Goal: Task Accomplishment & Management: Manage account settings

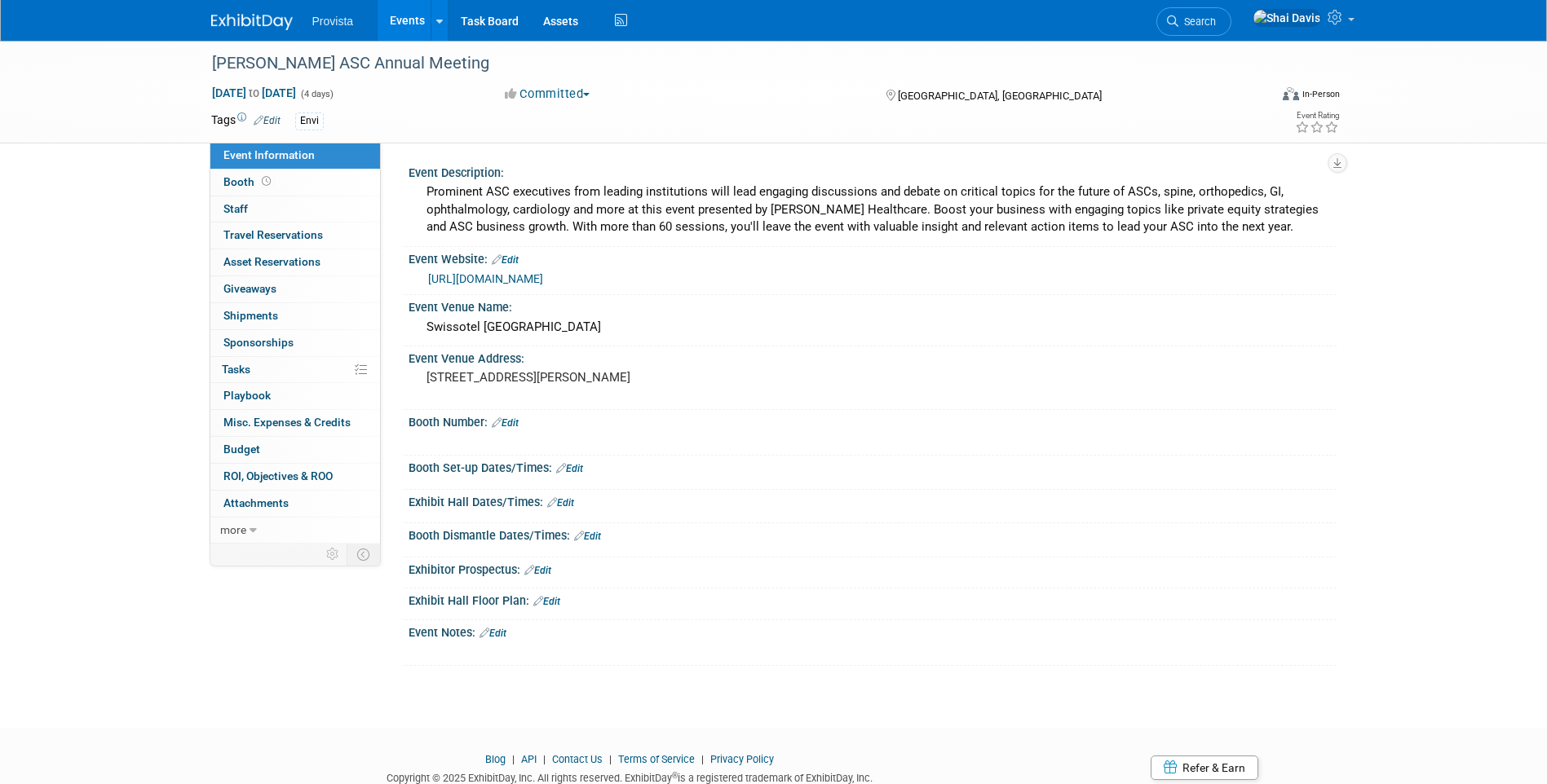
click at [415, 20] on link "Events" at bounding box center [407, 20] width 60 height 40
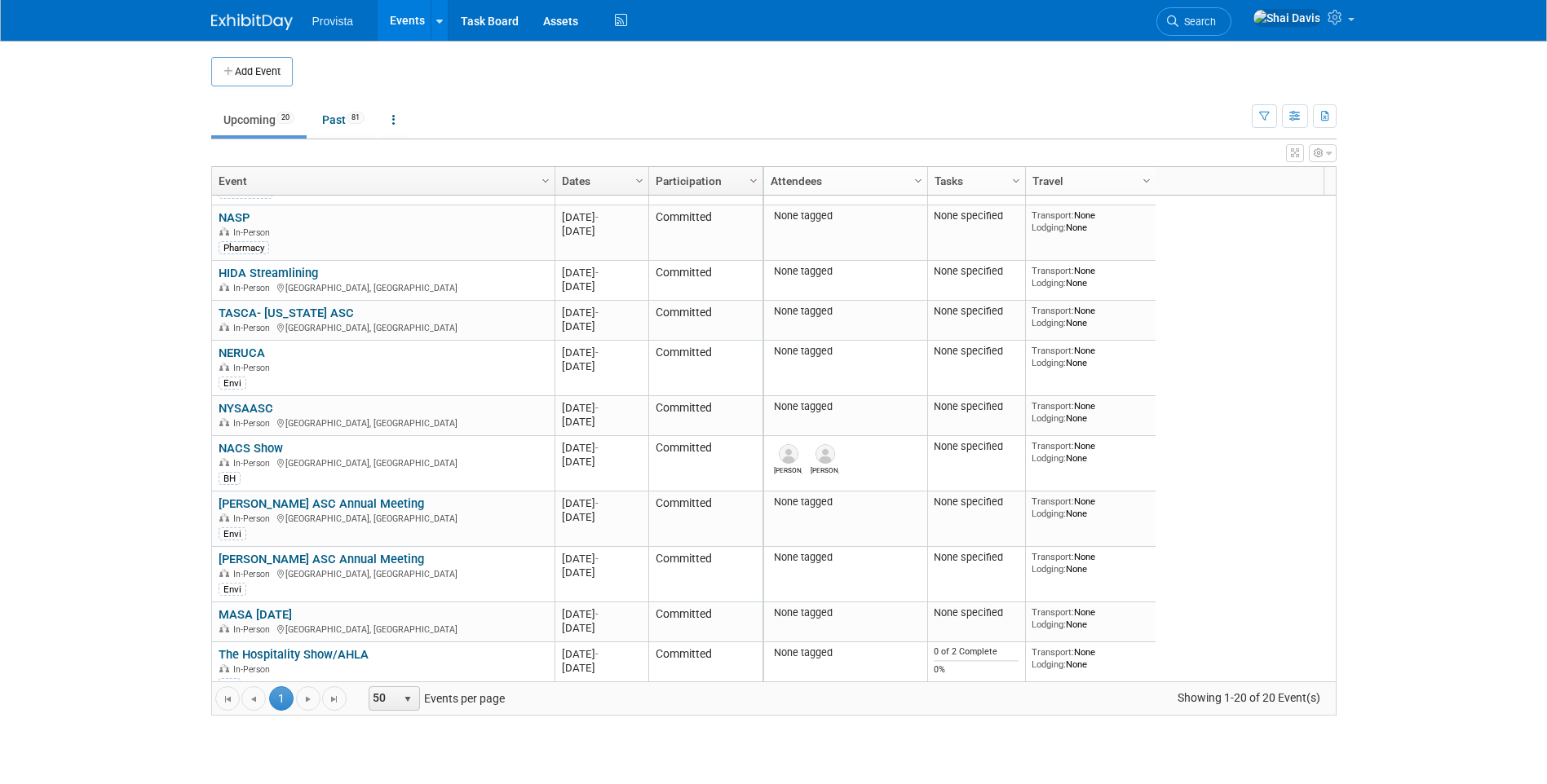
click at [241, 353] on link "NERUCA" at bounding box center [241, 352] width 46 height 14
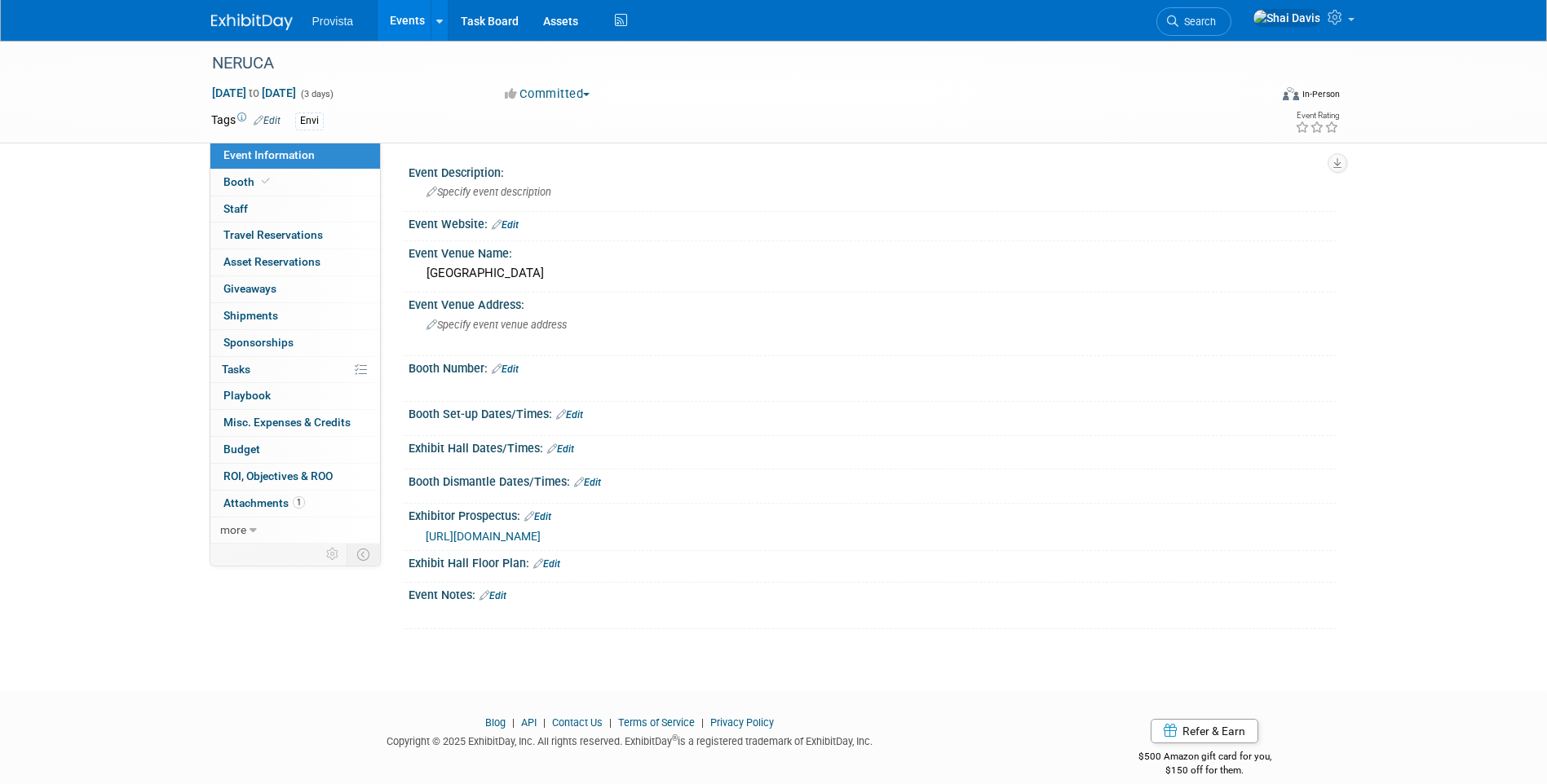
click at [509, 370] on link "Edit" at bounding box center [505, 369] width 27 height 12
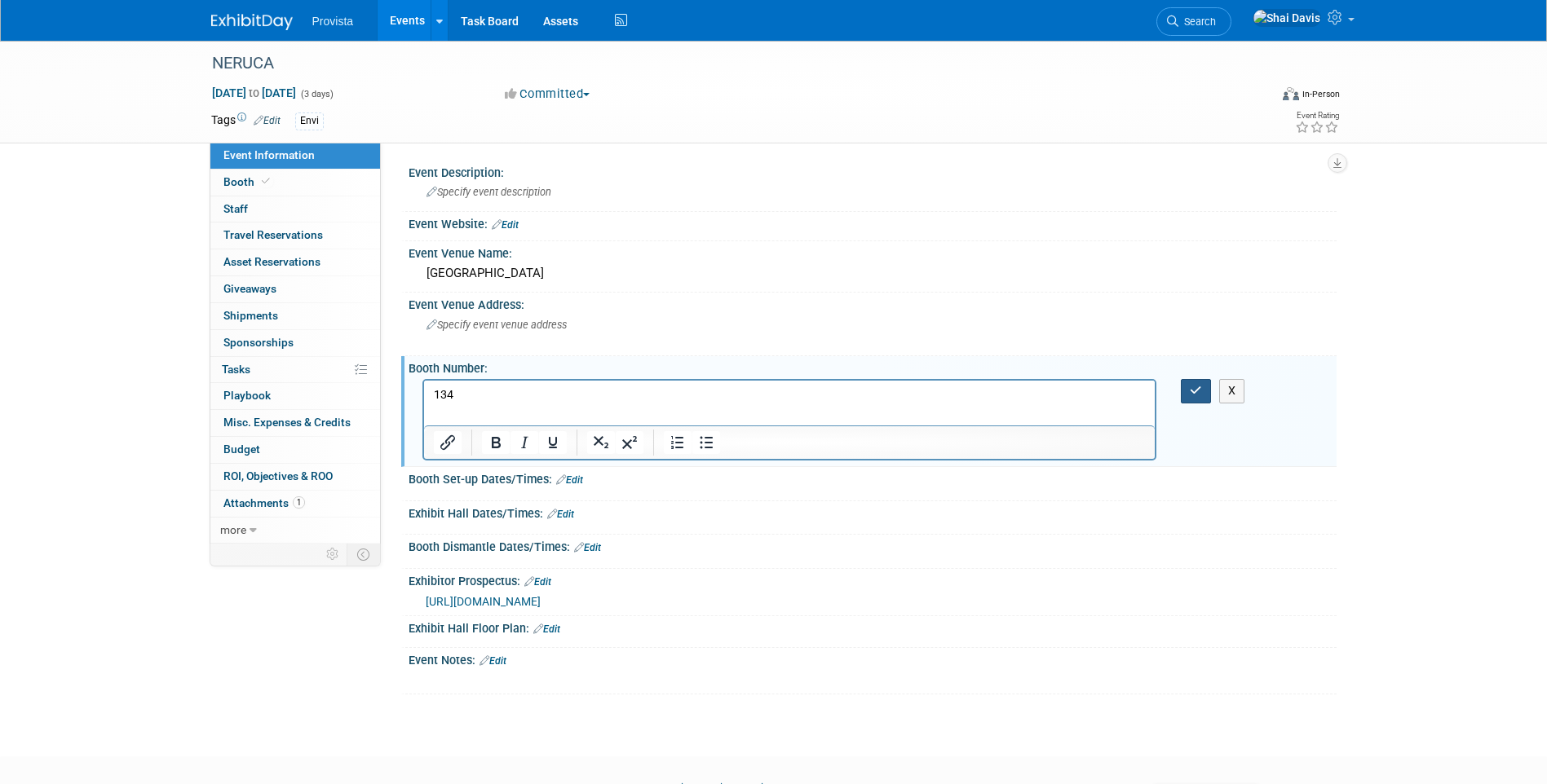
click at [1190, 394] on icon "button" at bounding box center [1195, 390] width 12 height 12
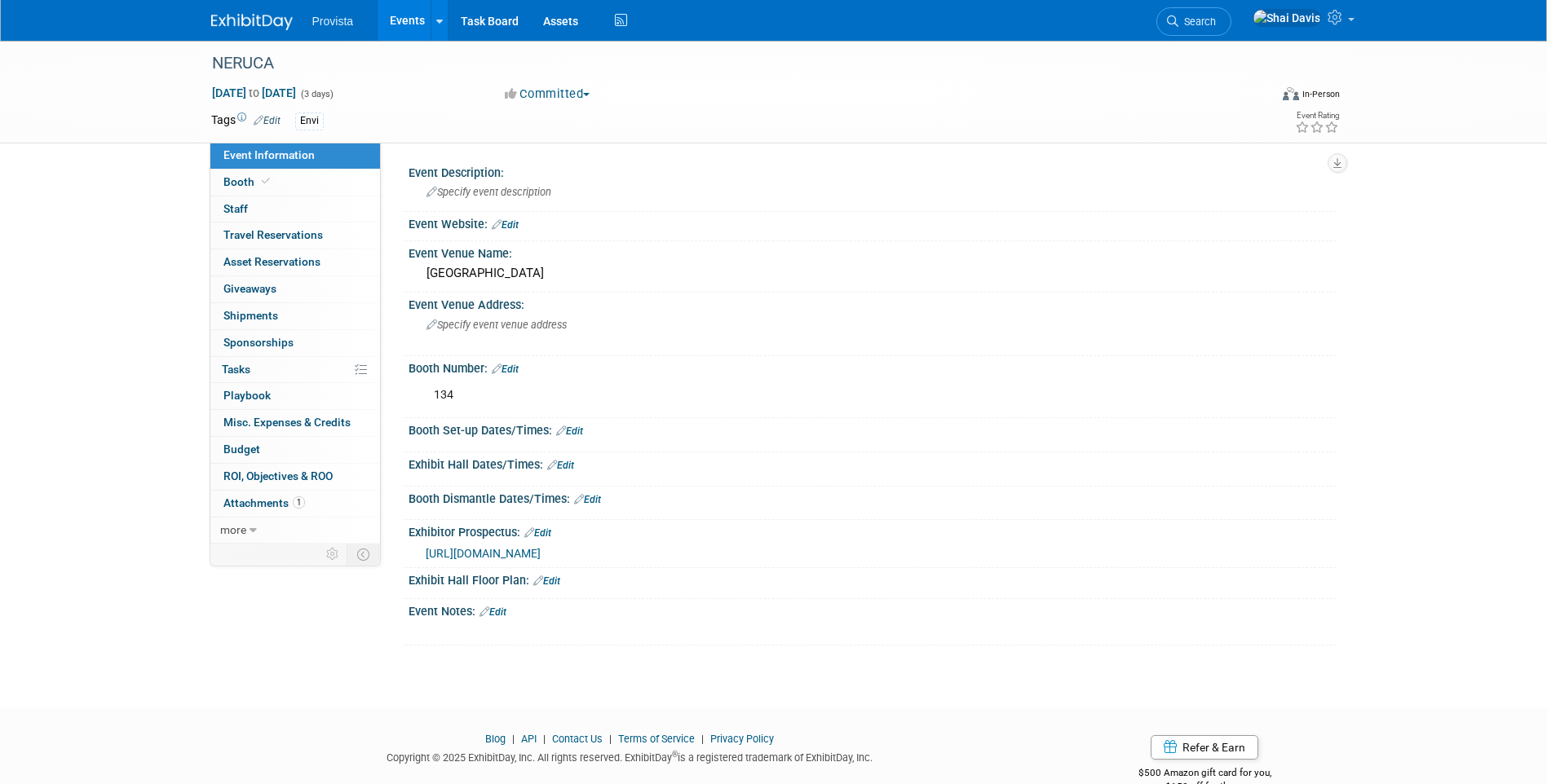
click at [401, 9] on link "Events" at bounding box center [407, 20] width 60 height 40
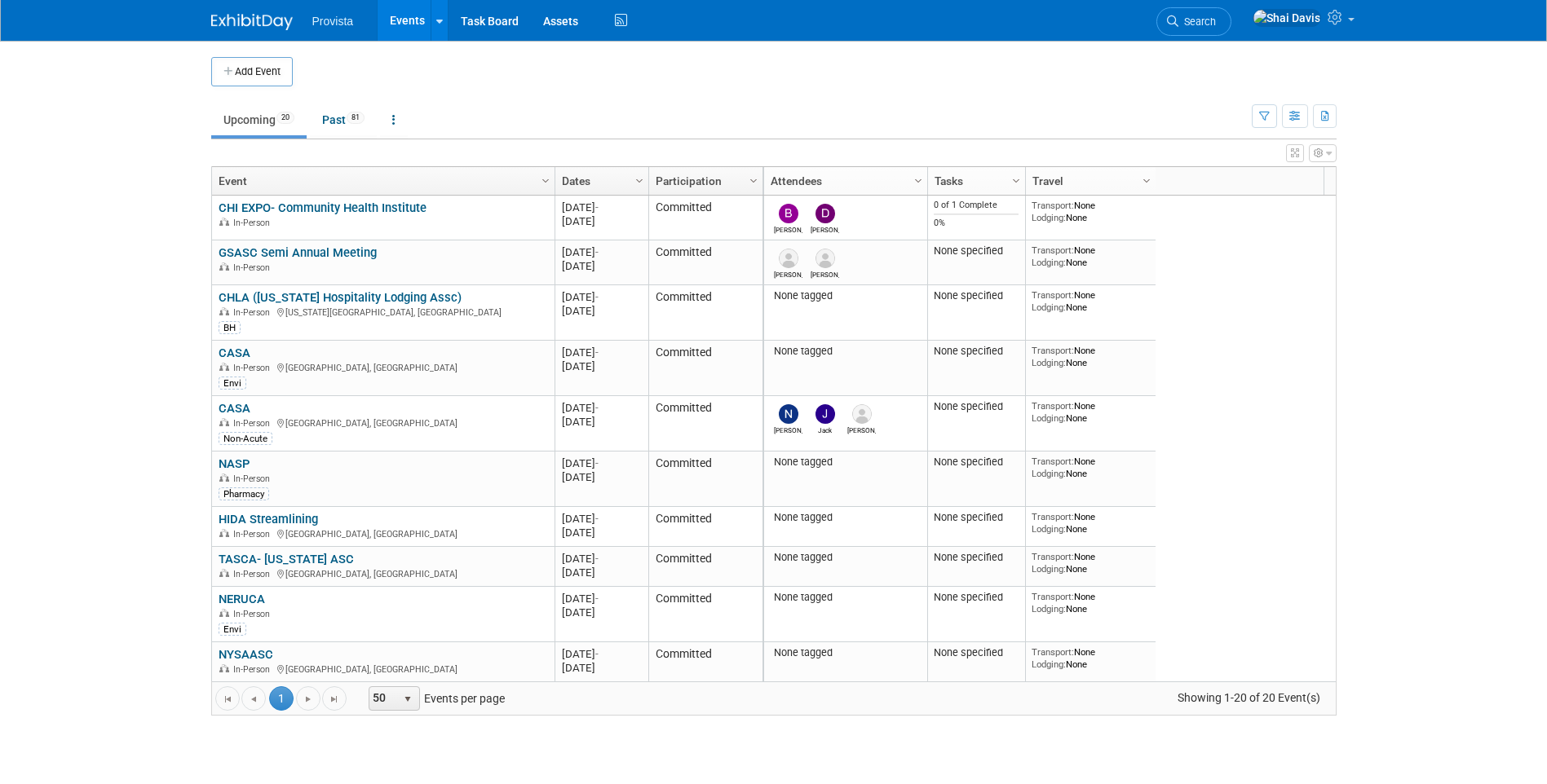
click at [242, 351] on link "CASA" at bounding box center [234, 352] width 32 height 14
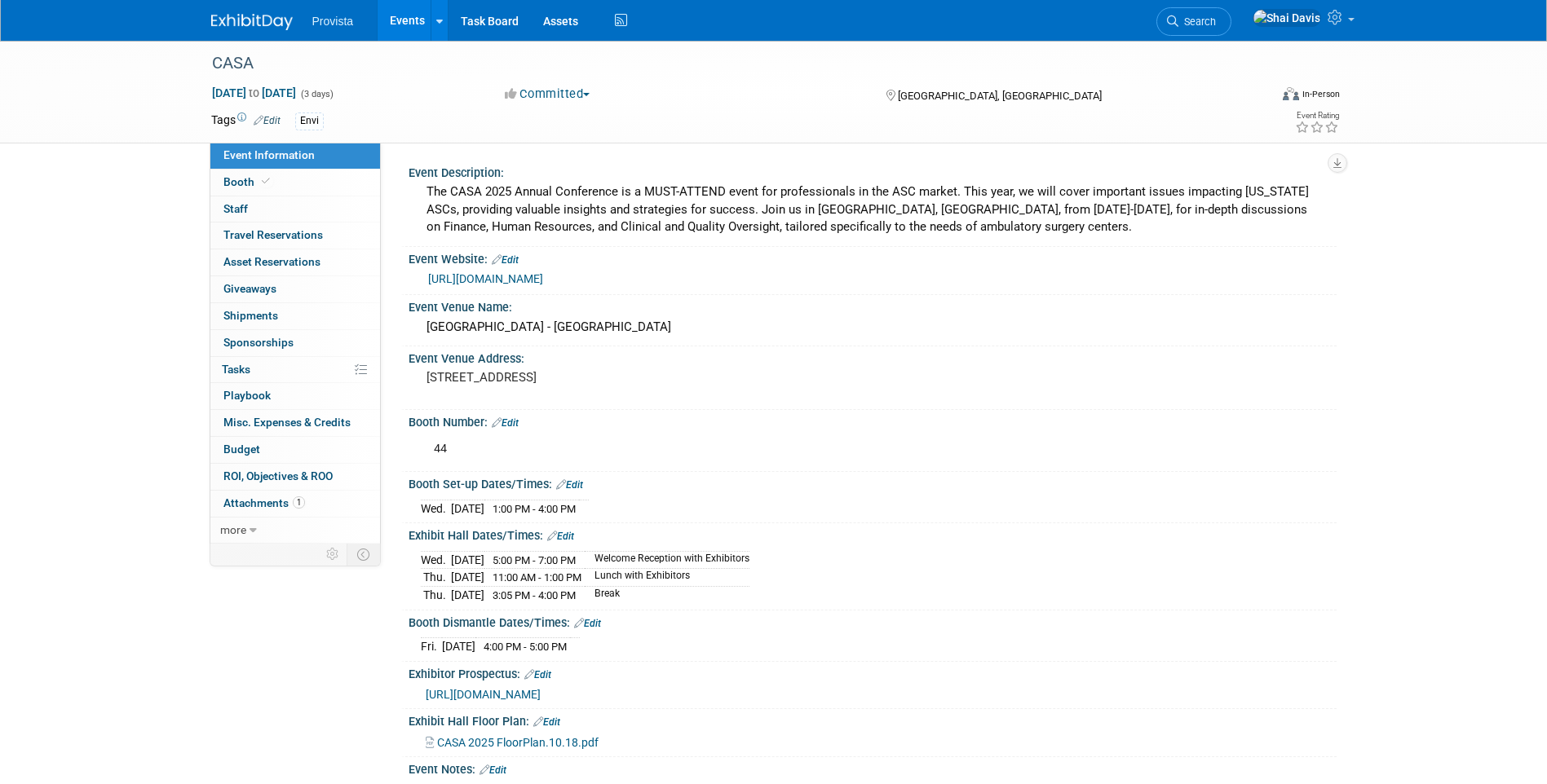
drag, startPoint x: 574, startPoint y: 645, endPoint x: 406, endPoint y: 485, distance: 232.0
click at [406, 485] on div "Event Description: The CASA 2025 Annual Conference is a MUST-ATTEND event for p…" at bounding box center [864, 481] width 919 height 642
copy div "Booth Set-up Dates/Times: Edit [DATE] 1:00 PM - 4:00 PM Save Changes Cancel Exh…"
click at [480, 694] on span "[URL][DOMAIN_NAME]" at bounding box center [483, 694] width 115 height 13
click at [587, 624] on link "Edit" at bounding box center [588, 624] width 27 height 12
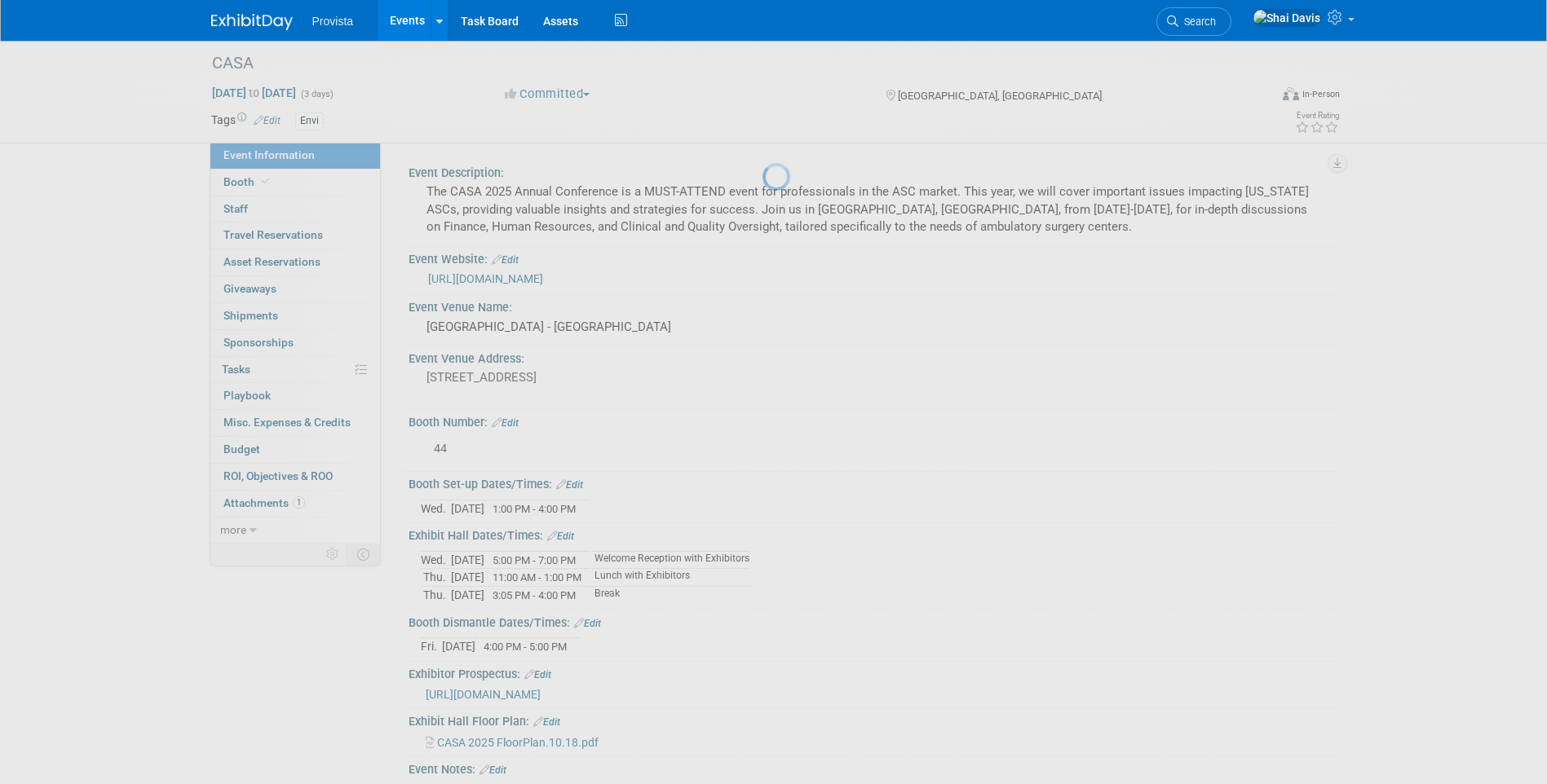
select select "8"
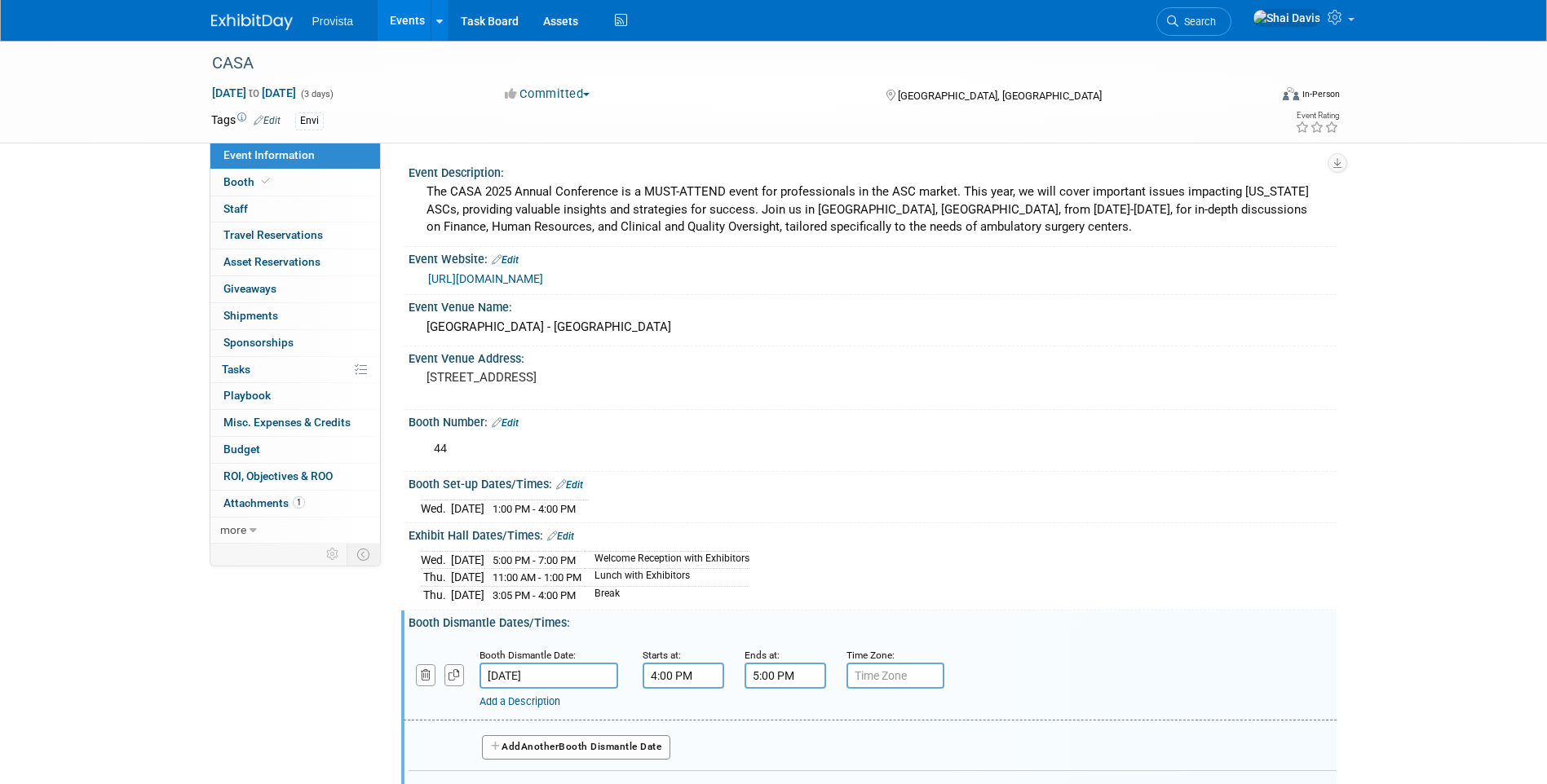
click at [552, 672] on input "[DATE]" at bounding box center [548, 675] width 138 height 26
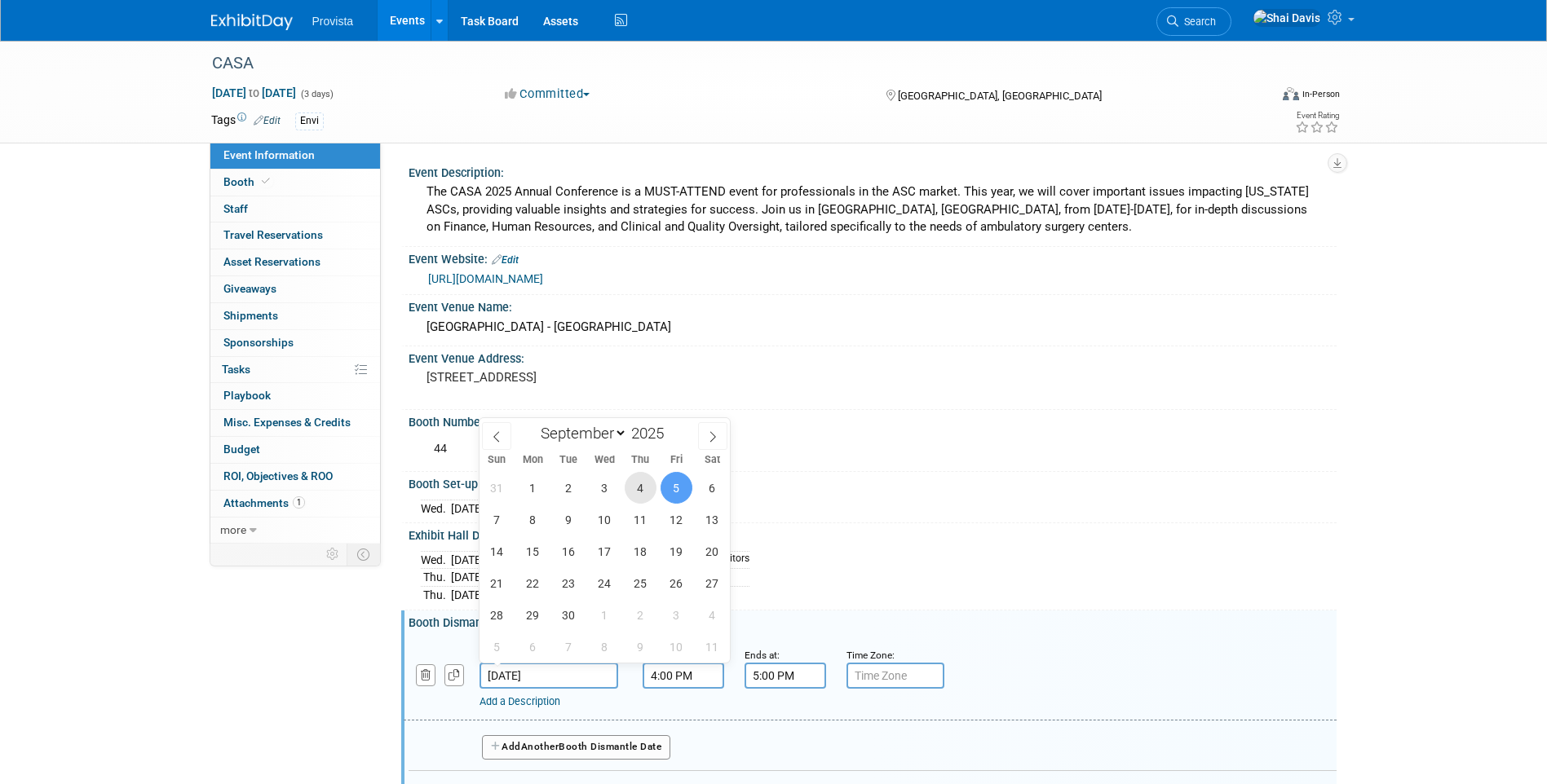
click at [640, 497] on span "4" at bounding box center [640, 488] width 32 height 32
type input "[DATE]"
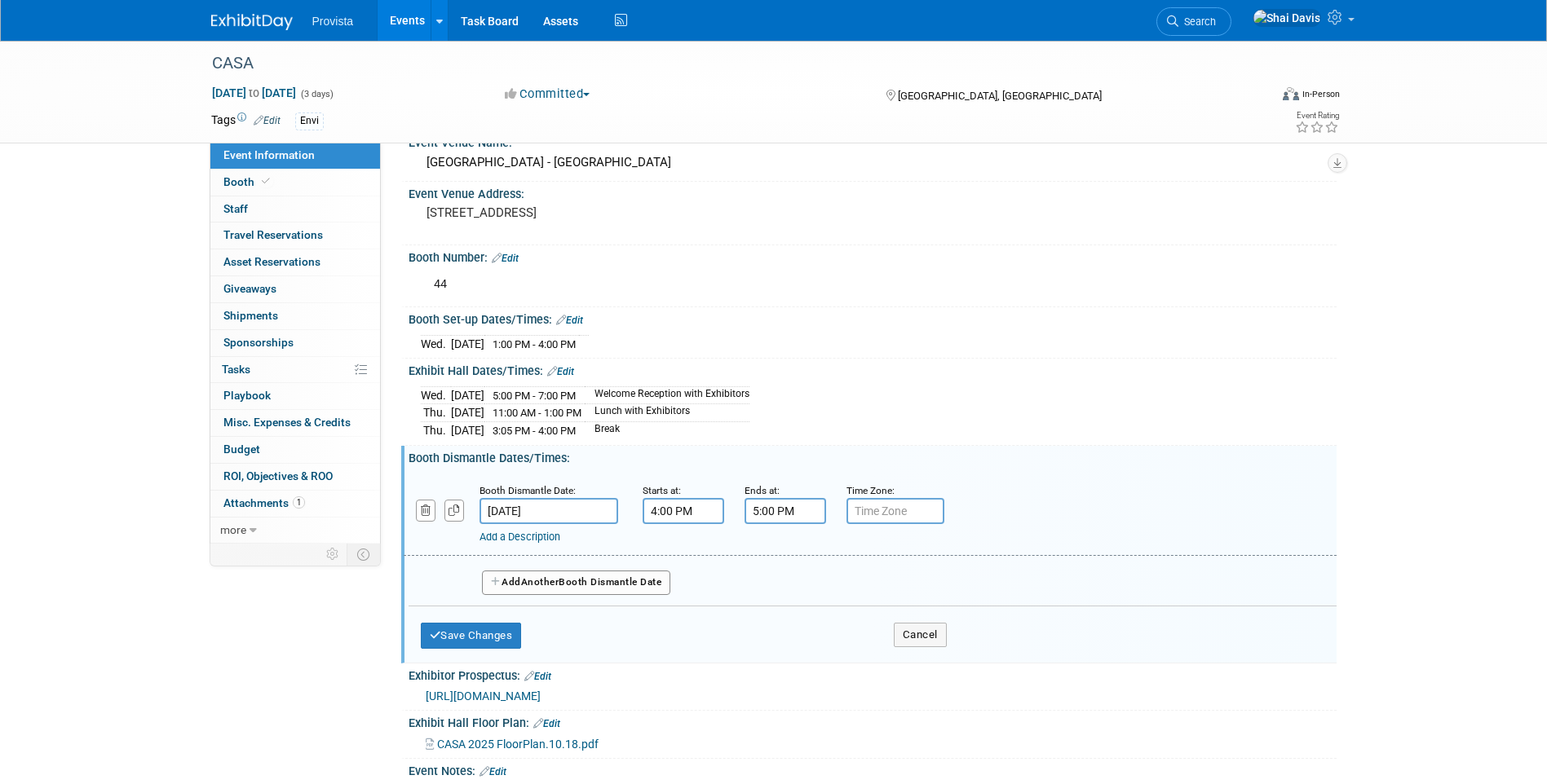
scroll to position [244, 0]
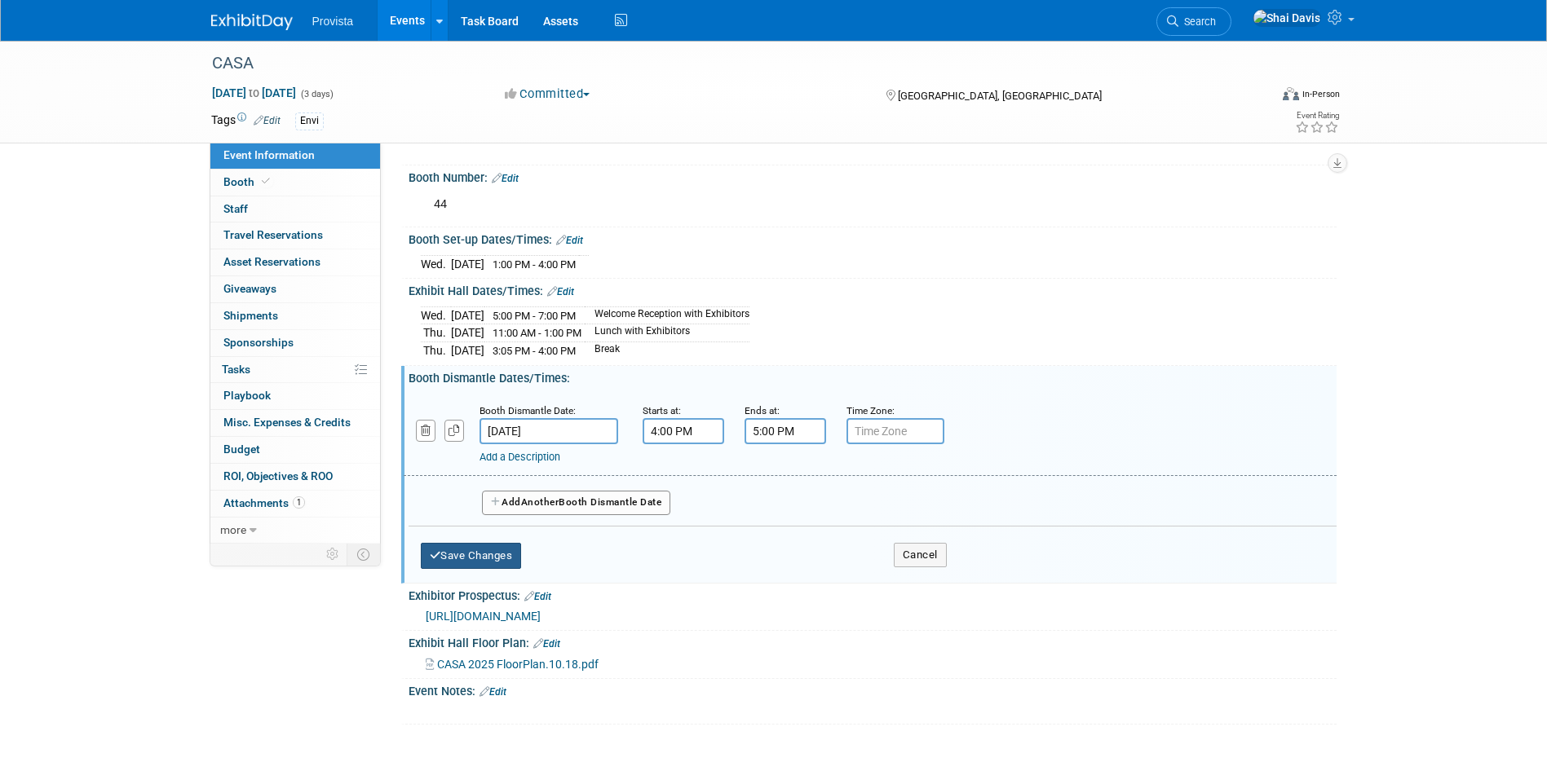
click at [499, 556] on button "Save Changes" at bounding box center [472, 556] width 101 height 26
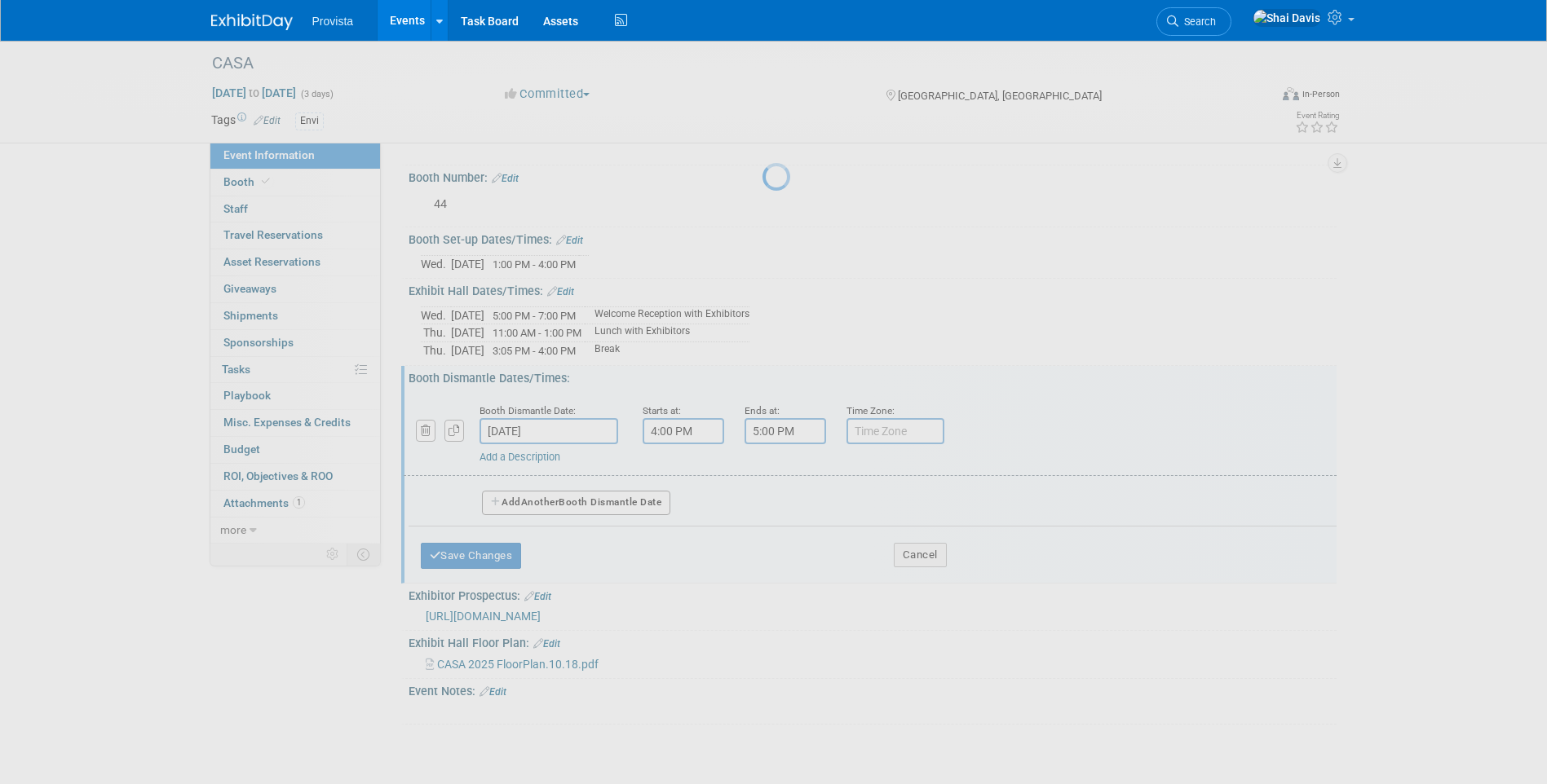
scroll to position [171, 0]
